Goal: Information Seeking & Learning: Learn about a topic

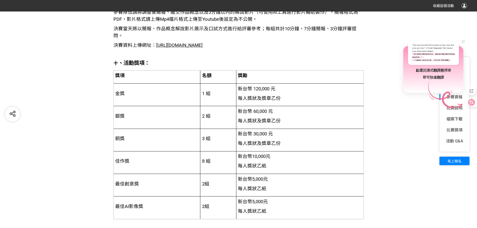
scroll to position [951, 0]
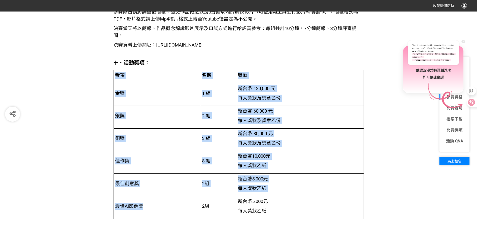
drag, startPoint x: 114, startPoint y: 73, endPoint x: 193, endPoint y: 201, distance: 150.9
click at [193, 201] on table "獎項 名額 獎勵 金獎 1 組 新台幣 120,000 元 每人獎狀及獎章乙份 銀獎 2 組 新台幣 60,000 元 每人獎狀及獎章乙份 銅獎 3 組 新台…" at bounding box center [238, 144] width 250 height 149
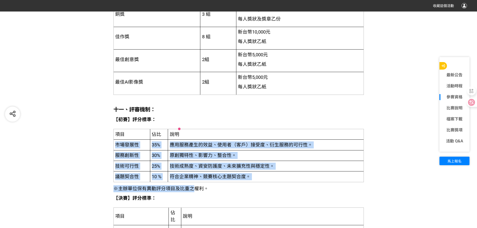
scroll to position [1076, 0]
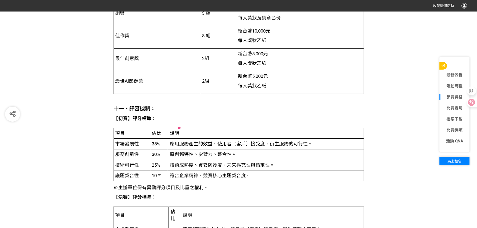
click at [117, 132] on span "項目" at bounding box center [120, 134] width 10 height 6
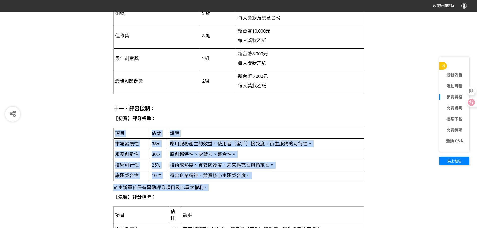
drag, startPoint x: 117, startPoint y: 133, endPoint x: 219, endPoint y: 189, distance: 116.6
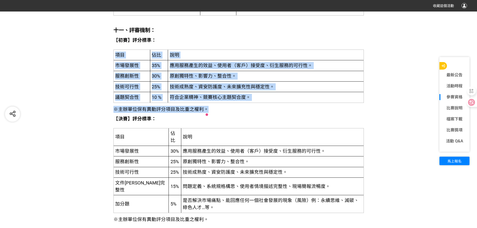
scroll to position [1176, 0]
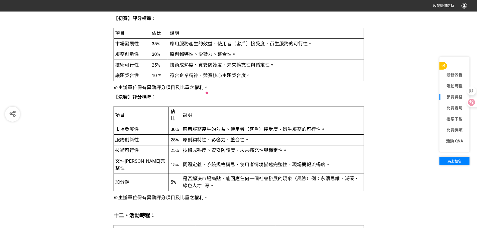
click at [70, 141] on div "比賽說明 一、 競賽緣起： 在當今科技日新月異的時代，基礎科學與人工智慧（AI）的結合為我們提供了無限的探索與創新的機會，也為未來產業的發展帶來了無限可能性。…" at bounding box center [238, 165] width 477 height 1857
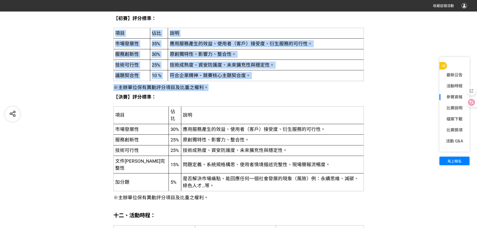
drag, startPoint x: 115, startPoint y: 31, endPoint x: 226, endPoint y: 89, distance: 125.1
click at [226, 89] on div "一、 競賽緣起： 在當今科技日新月異的時代，基礎科學與人工智慧（AI）的結合為我們提供了無限的探索與創新的機會，也為未來產業的發展帶來了無限可能性。 由於AI…" at bounding box center [238, 171] width 250 height 1819
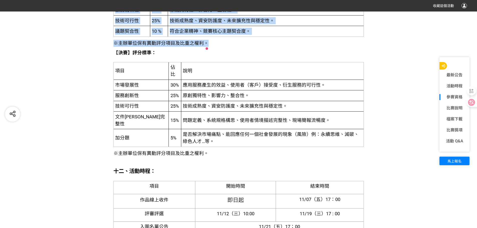
scroll to position [1226, 0]
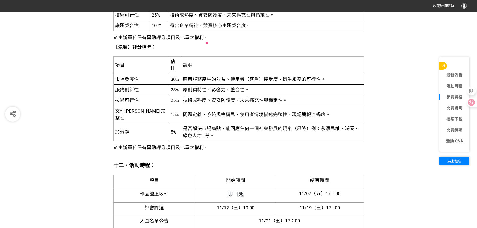
click at [68, 65] on div "比賽說明 一、 競賽緣起： 在當今科技日新月異的時代，基礎科學與人工智慧（AI）的結合為我們提供了無限的探索與創新的機會，也為未來產業的發展帶來了無限可能性。…" at bounding box center [238, 115] width 477 height 1857
